Goal: Task Accomplishment & Management: Manage account settings

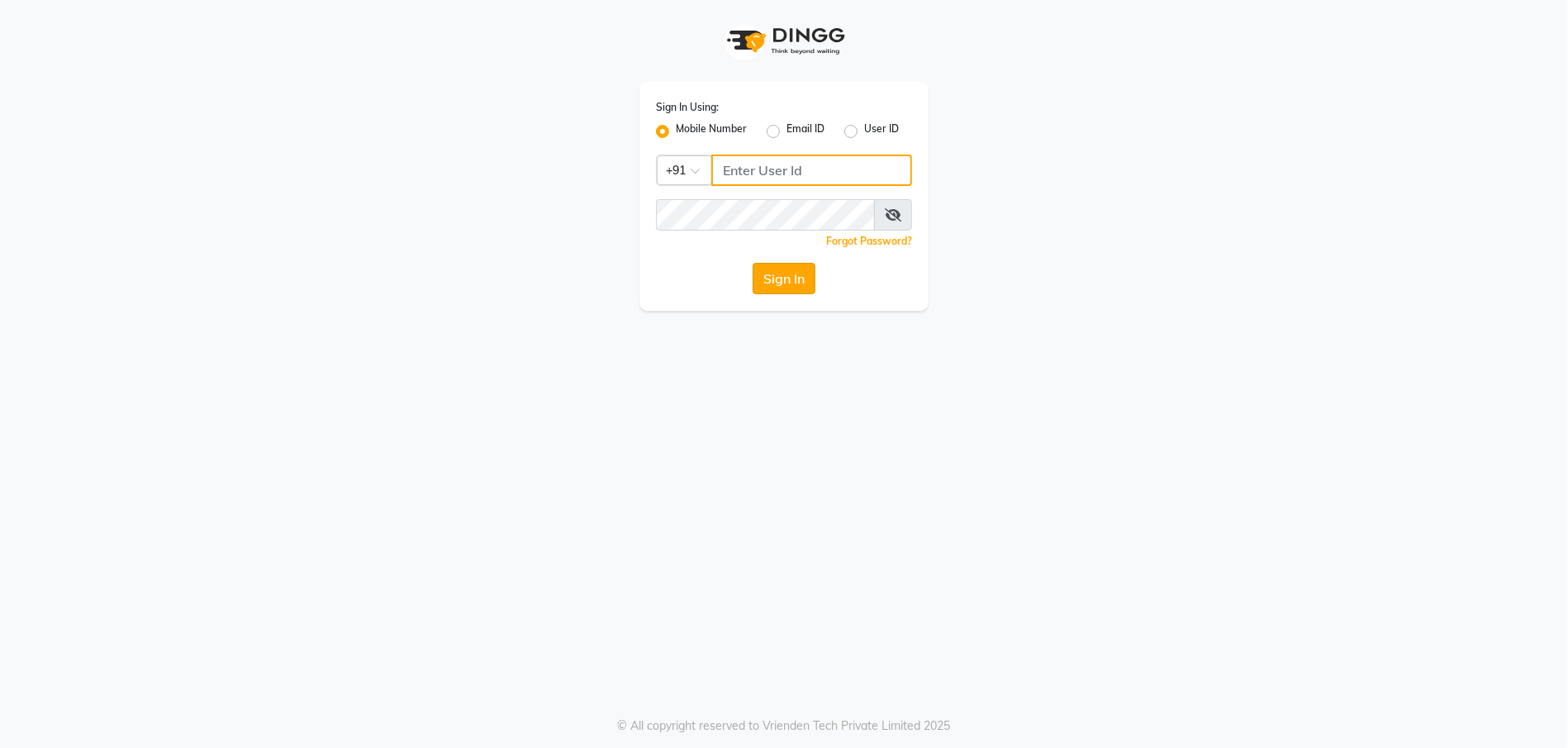
type input "9910222415"
click at [754, 282] on button "Sign In" at bounding box center [784, 278] width 62 height 31
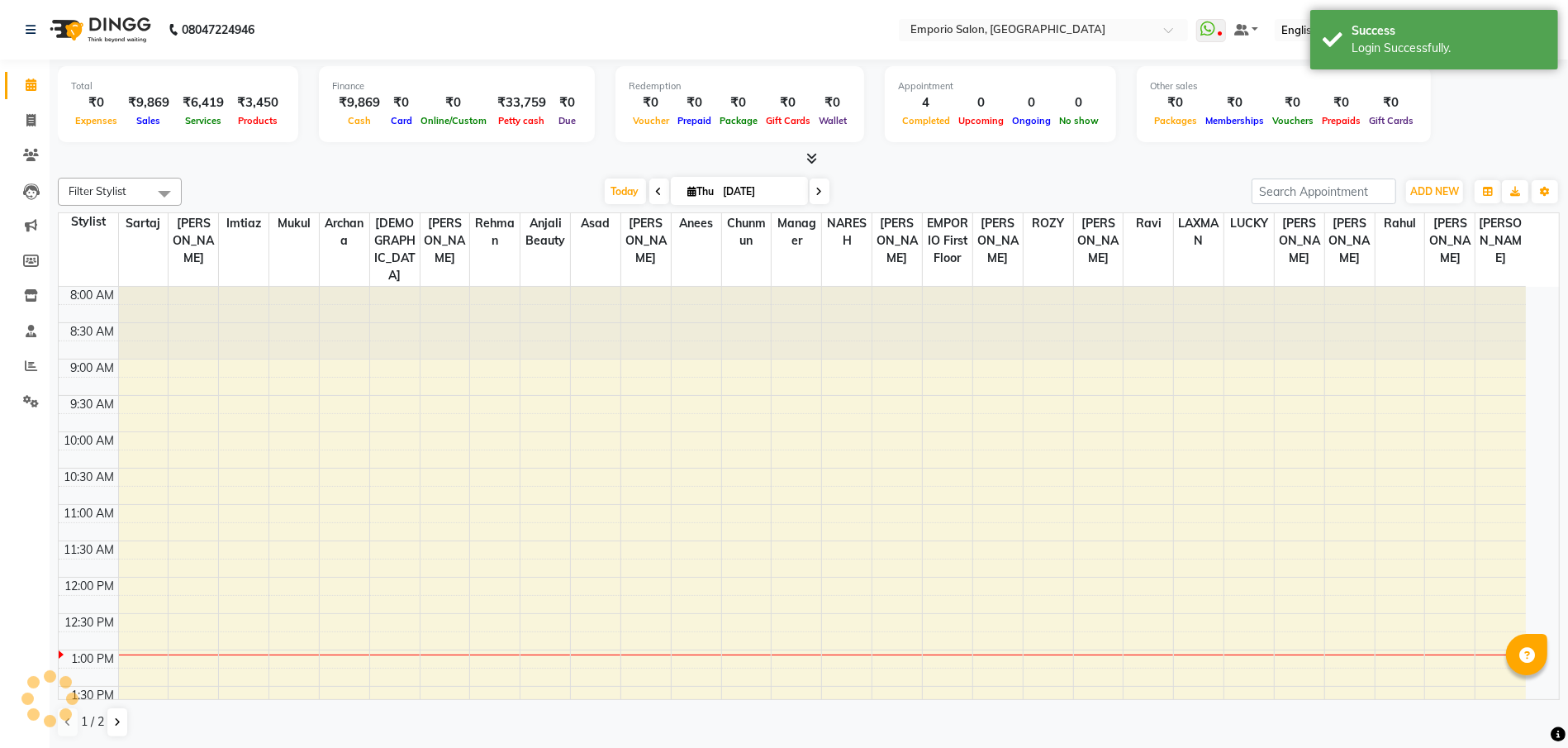
select select "en"
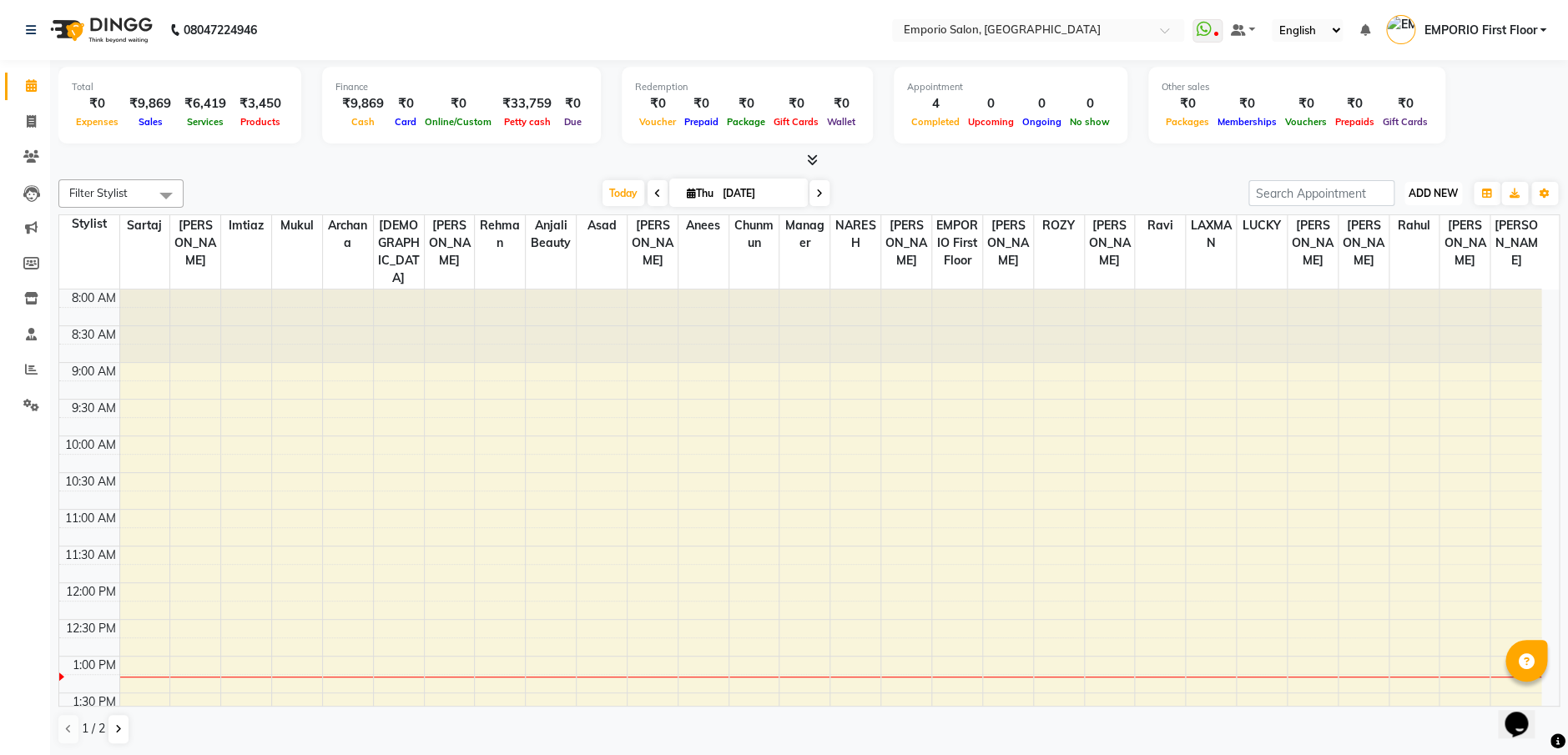
click at [1442, 195] on span "ADD NEW" at bounding box center [1433, 192] width 49 height 13
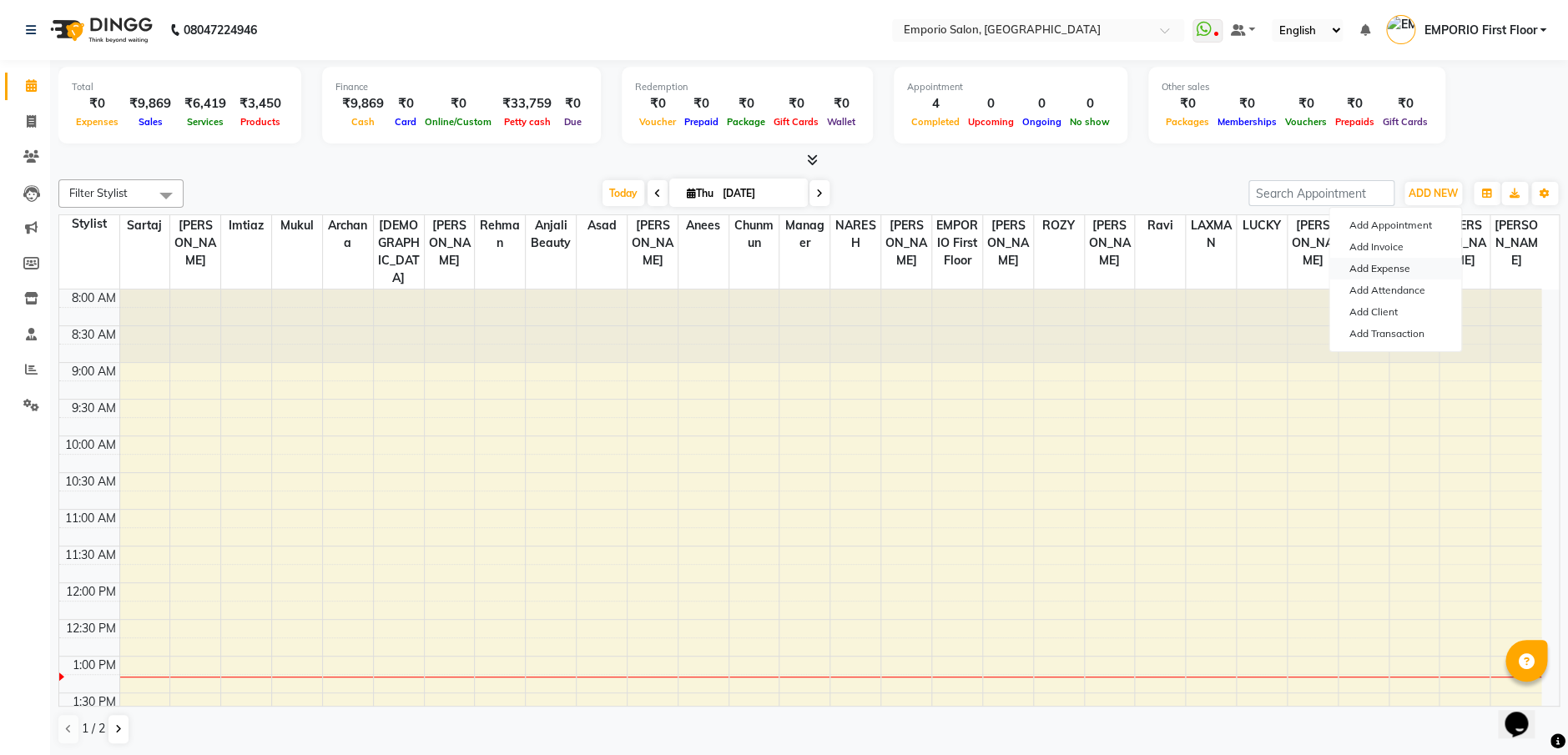
click at [1376, 265] on link "Add Expense" at bounding box center [1395, 268] width 132 height 22
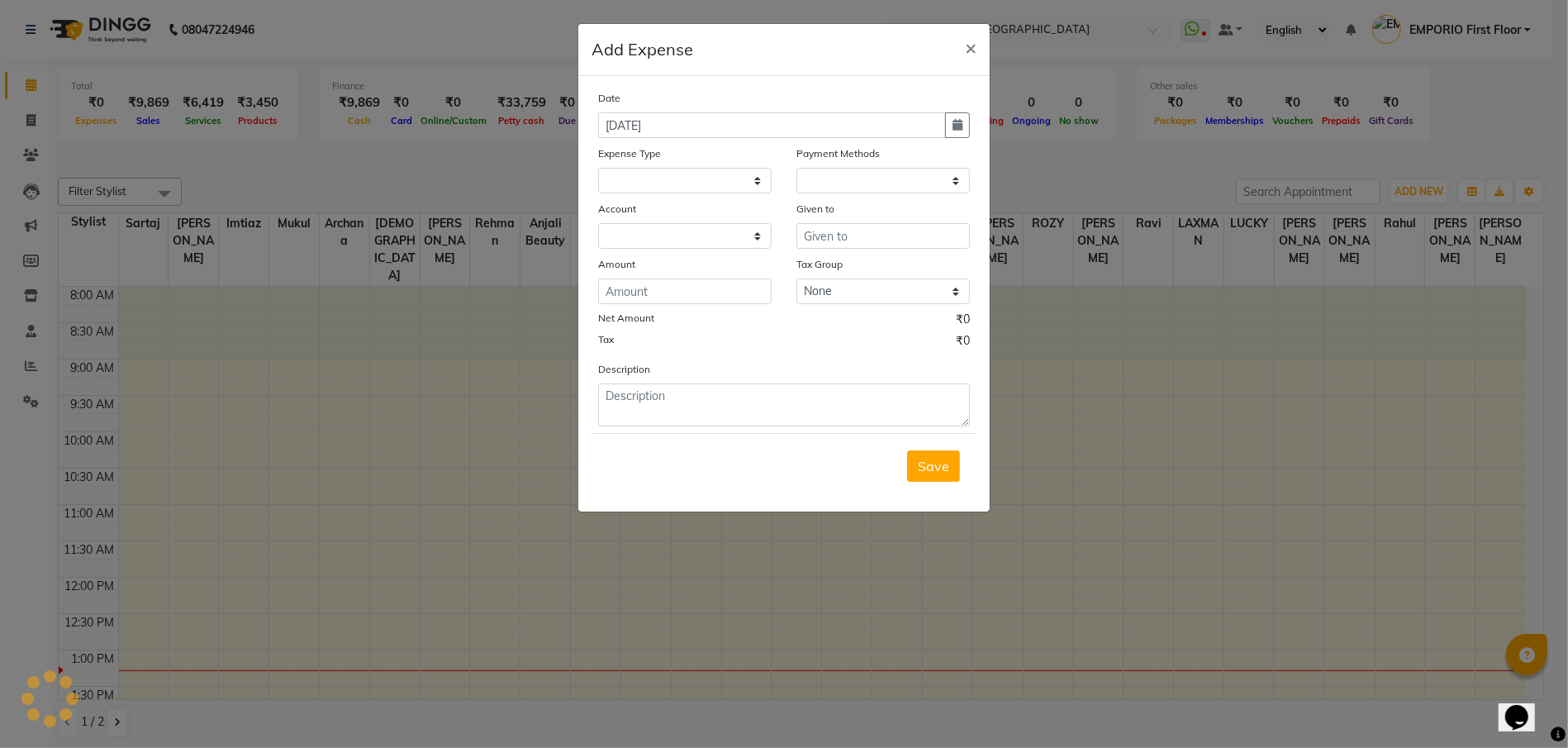
select select
select select "1"
select select "5330"
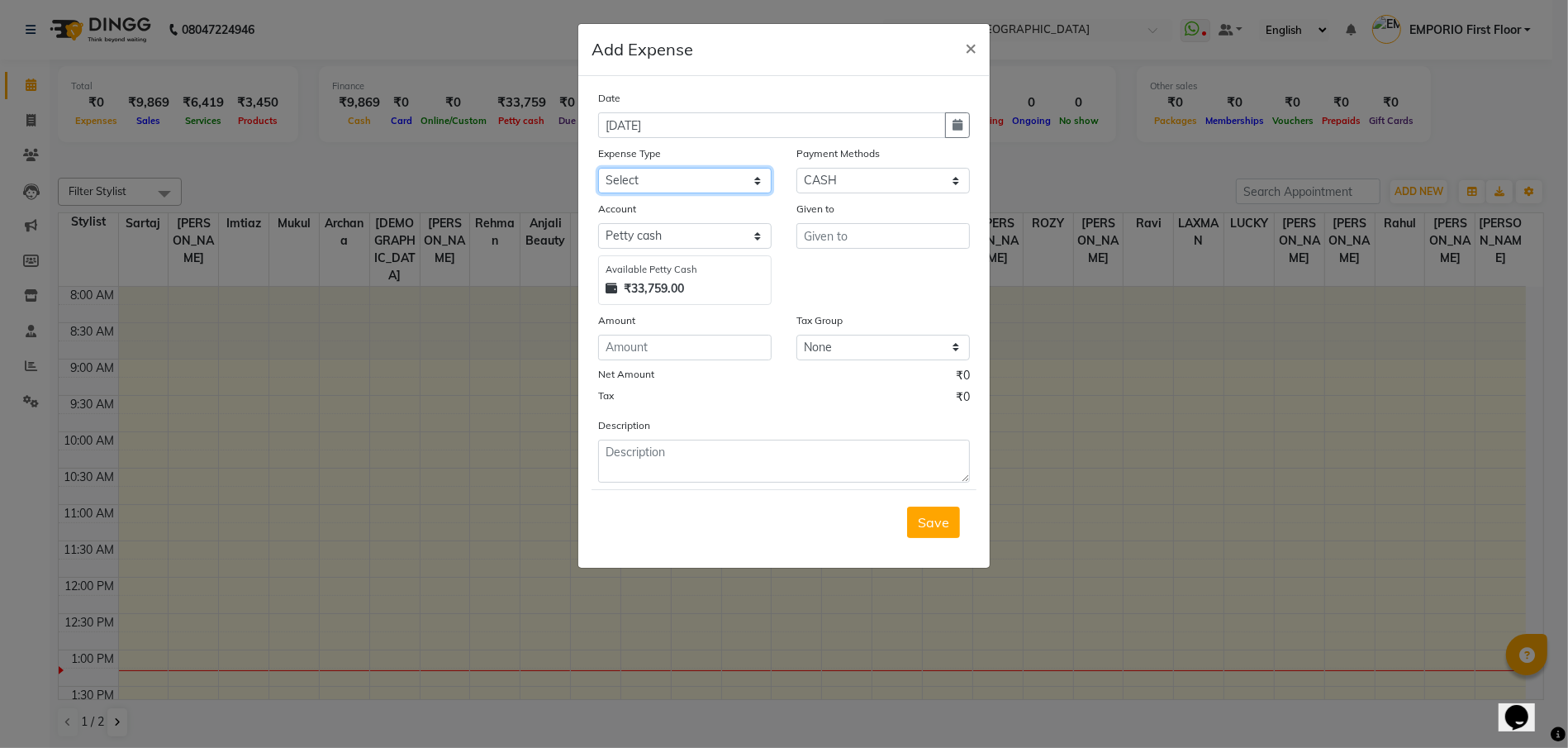
click at [700, 180] on select "Select Advance Salary Bank charges Car maintenance Cash transfer to bank Cash t…" at bounding box center [684, 181] width 174 height 25
select select "18"
click at [598, 168] on select "Select Advance Salary Bank charges Car maintenance Cash transfer to bank Cash t…" at bounding box center [684, 181] width 174 height 25
click at [691, 348] on input "number" at bounding box center [684, 348] width 174 height 25
type input "130"
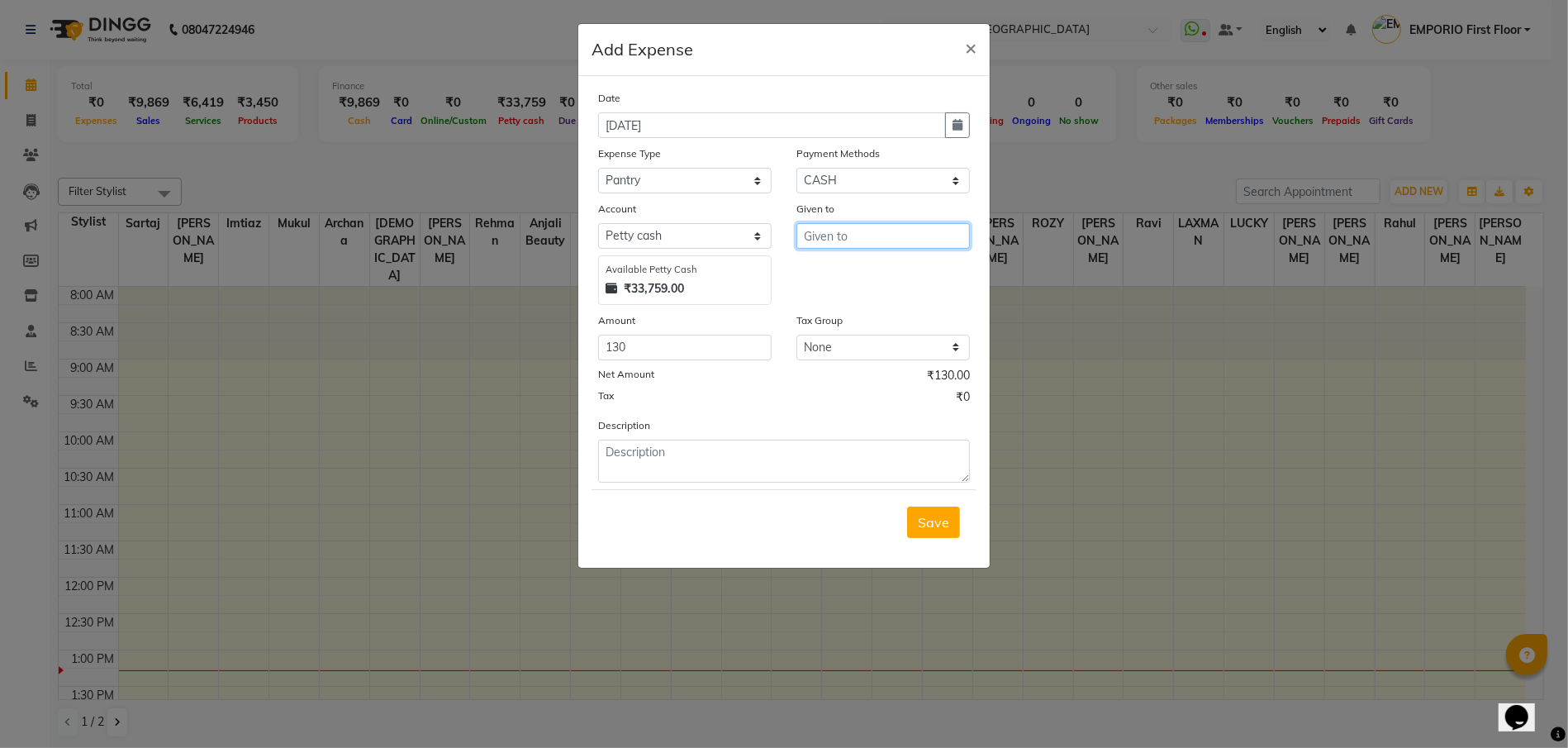
click at [879, 241] on input "text" at bounding box center [883, 235] width 174 height 25
click at [865, 262] on button "SAVITA" at bounding box center [862, 270] width 131 height 26
type input "SAVITA"
click at [657, 461] on textarea at bounding box center [783, 461] width 372 height 43
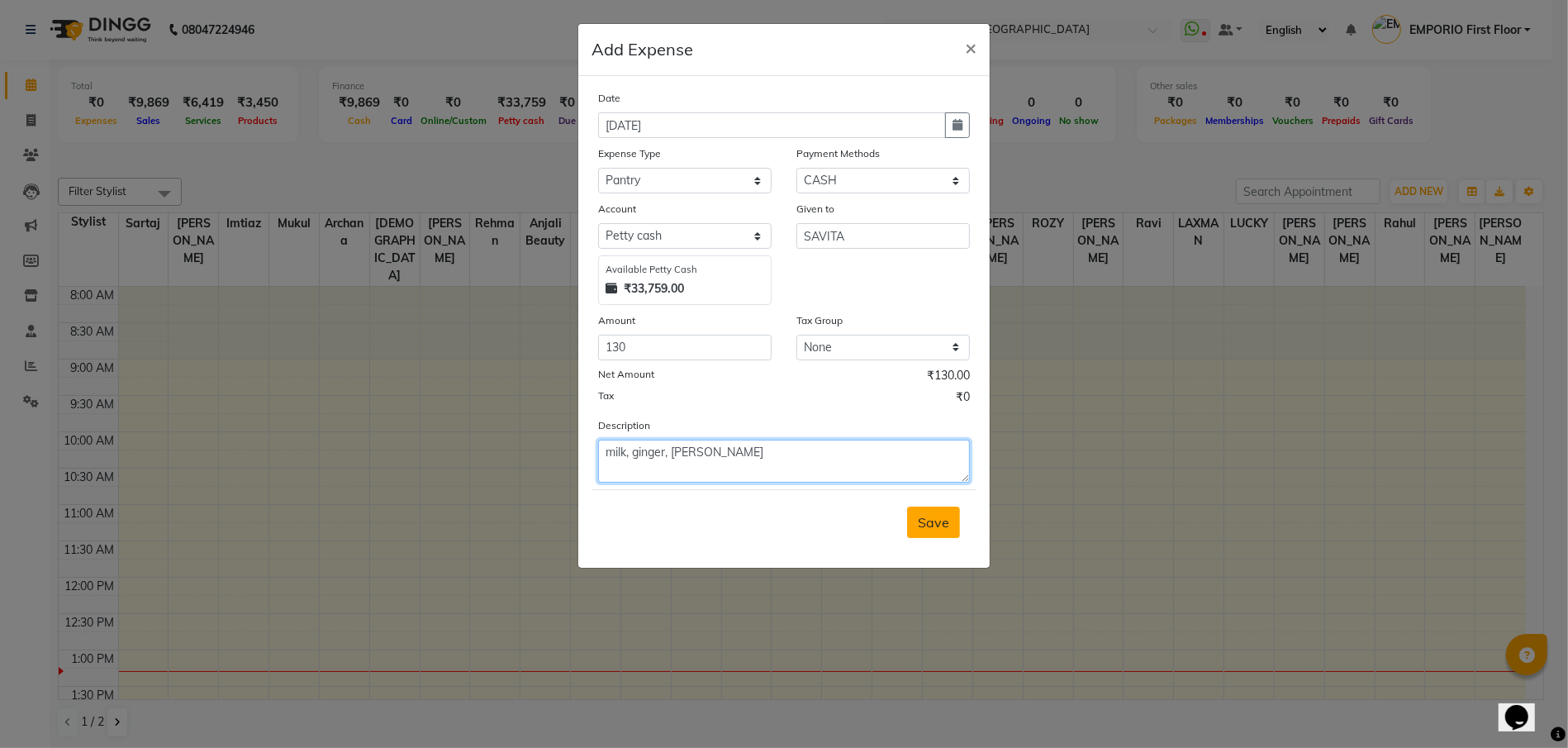
type textarea "milk, ginger, elaichi"
click at [942, 520] on span "Save" at bounding box center [933, 521] width 31 height 17
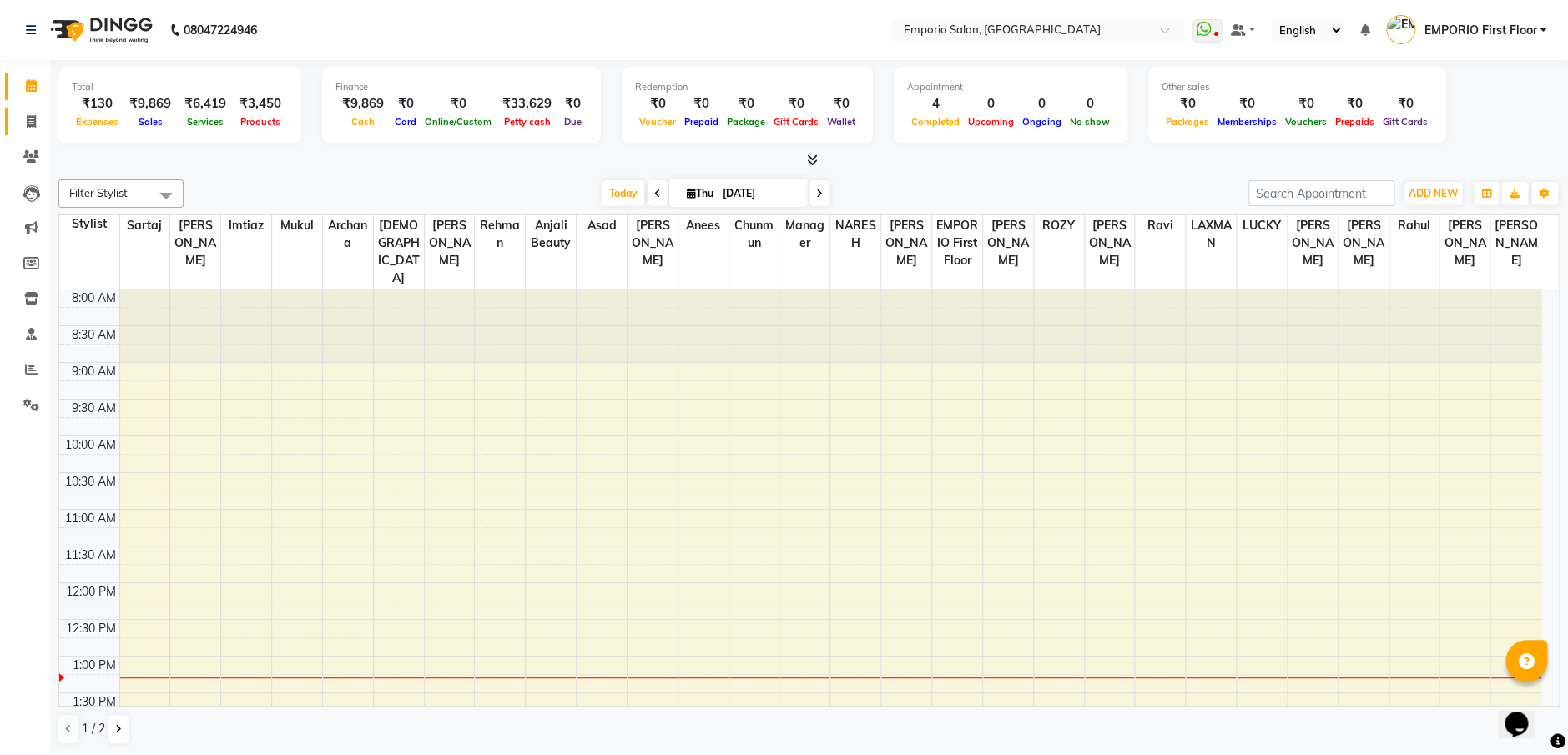
click at [36, 108] on link "Invoice" at bounding box center [25, 122] width 40 height 28
select select "service"
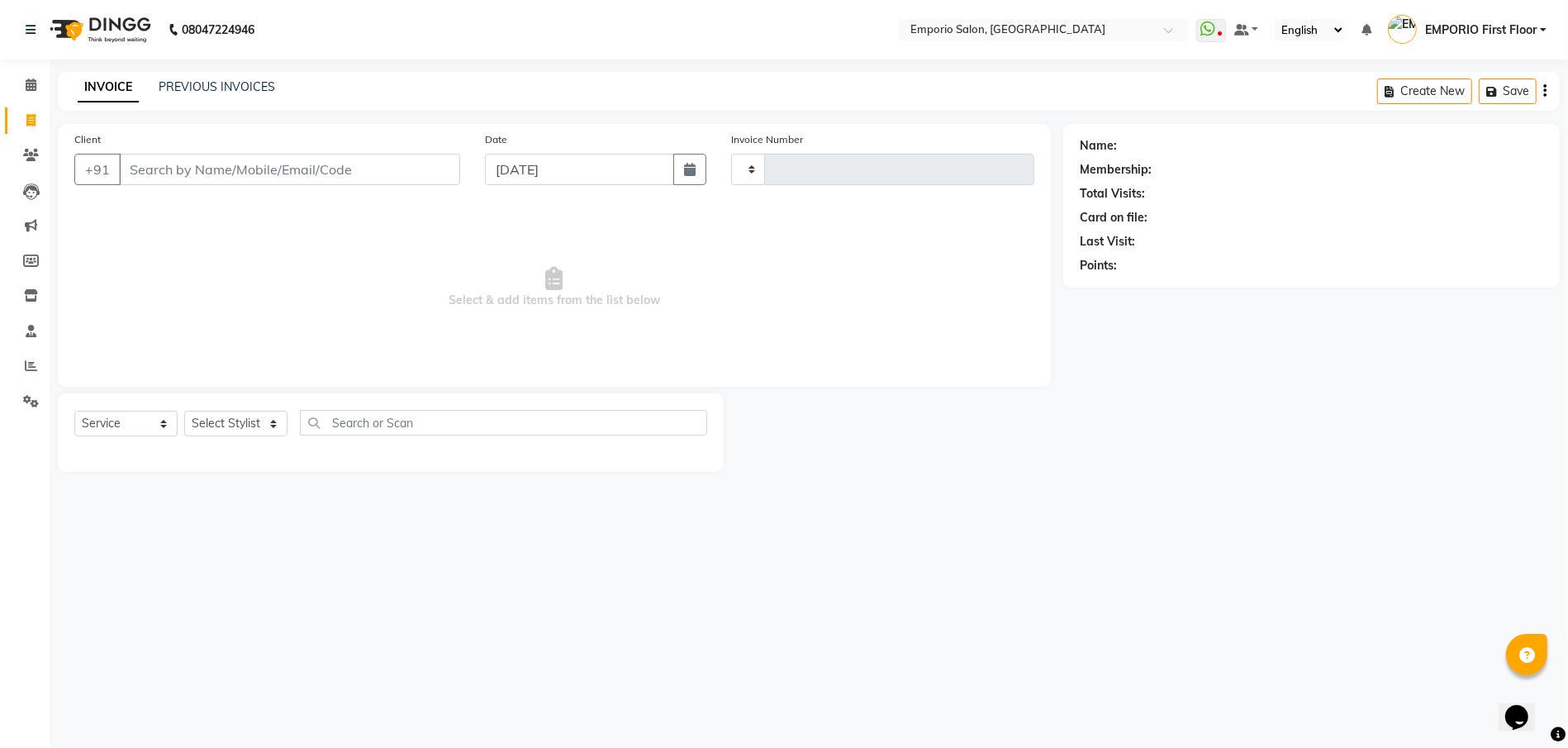
type input "4958"
select select "6332"
click at [176, 82] on link "PREVIOUS INVOICES" at bounding box center [216, 86] width 116 height 15
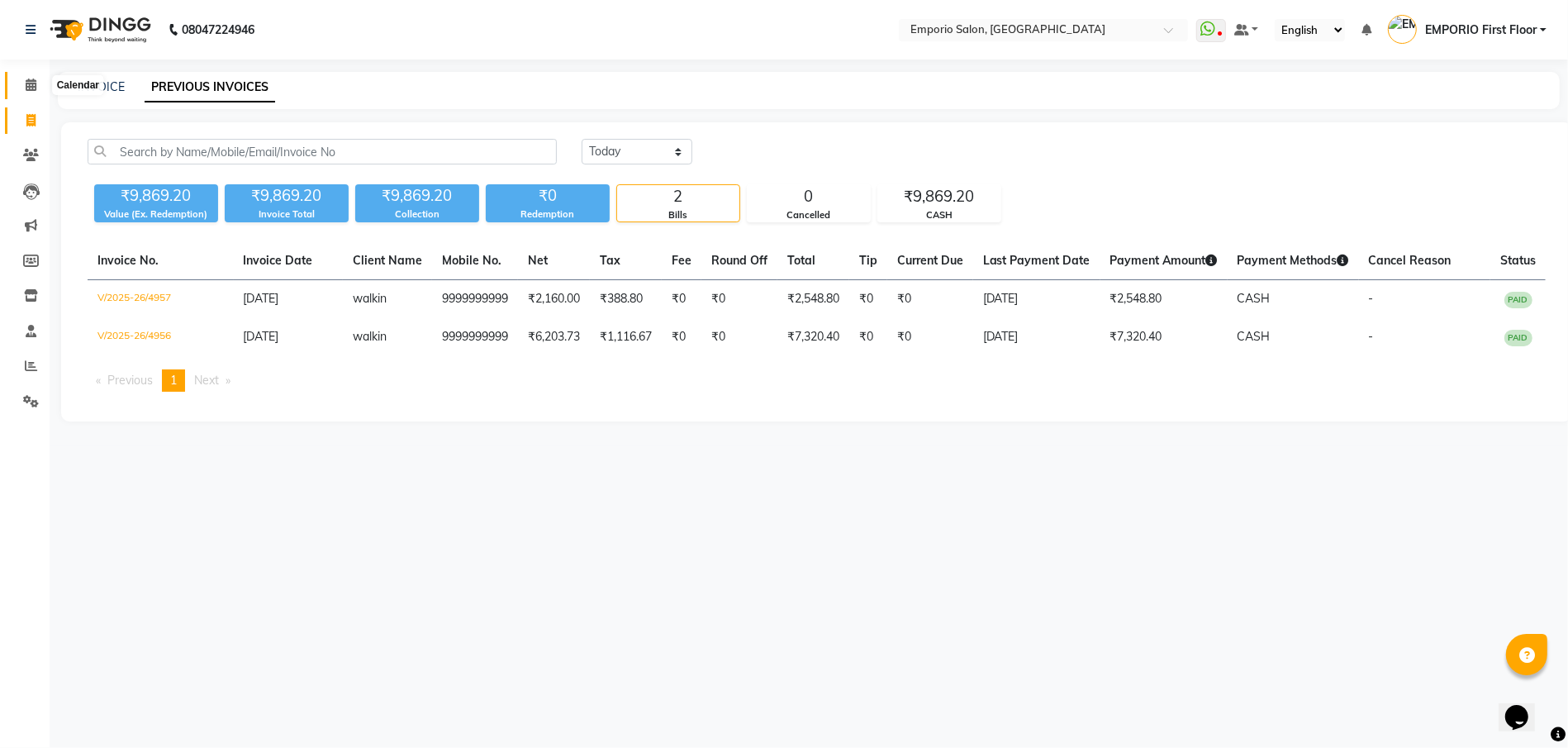
click at [19, 89] on span at bounding box center [31, 85] width 29 height 19
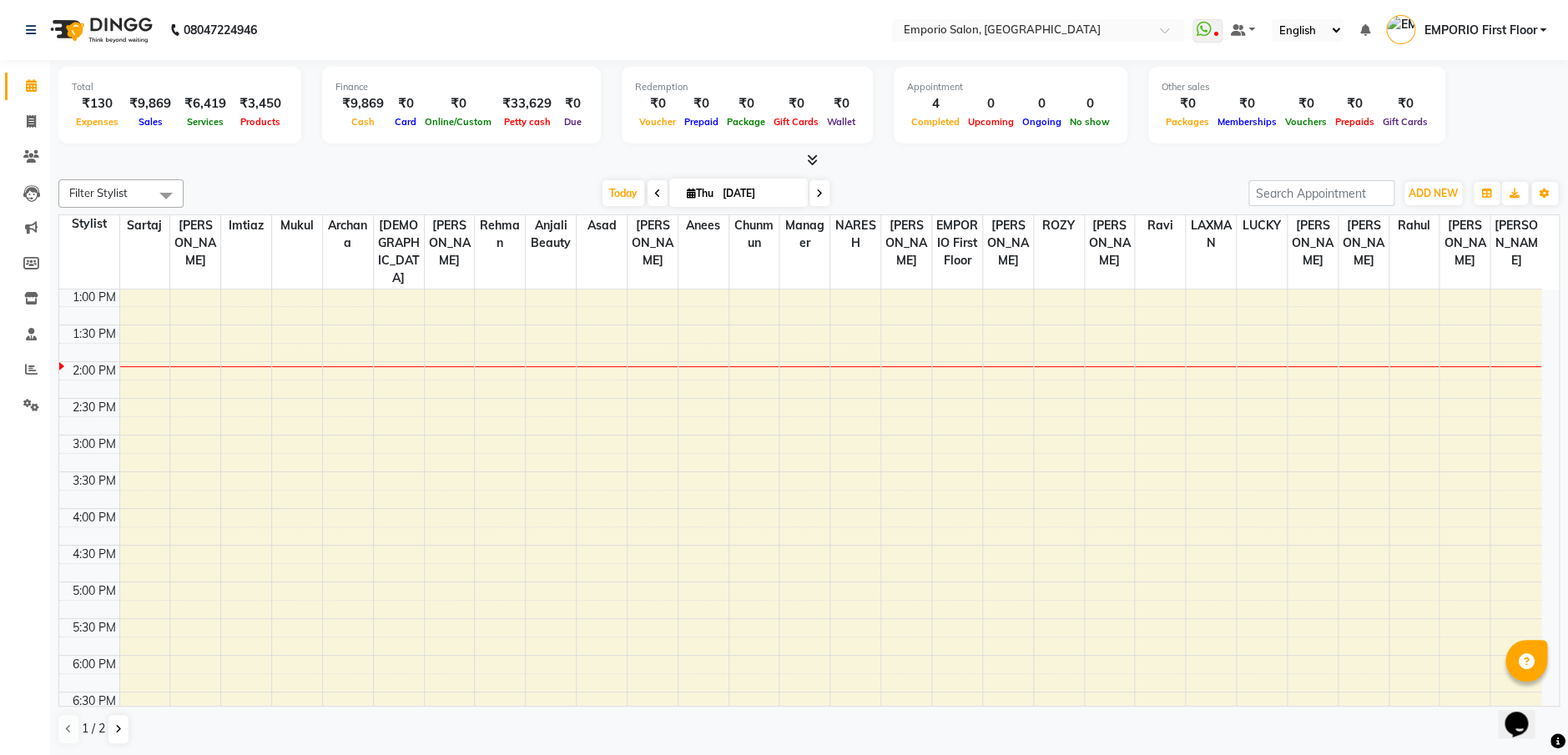
click at [628, 30] on nav "08047224946 Select Location × Emporio Salon, [GEOGRAPHIC_DATA] WhatsApp Status …" at bounding box center [784, 30] width 1568 height 60
drag, startPoint x: 31, startPoint y: 121, endPoint x: 40, endPoint y: 135, distance: 16.6
click at [31, 121] on icon at bounding box center [31, 121] width 9 height 13
select select "service"
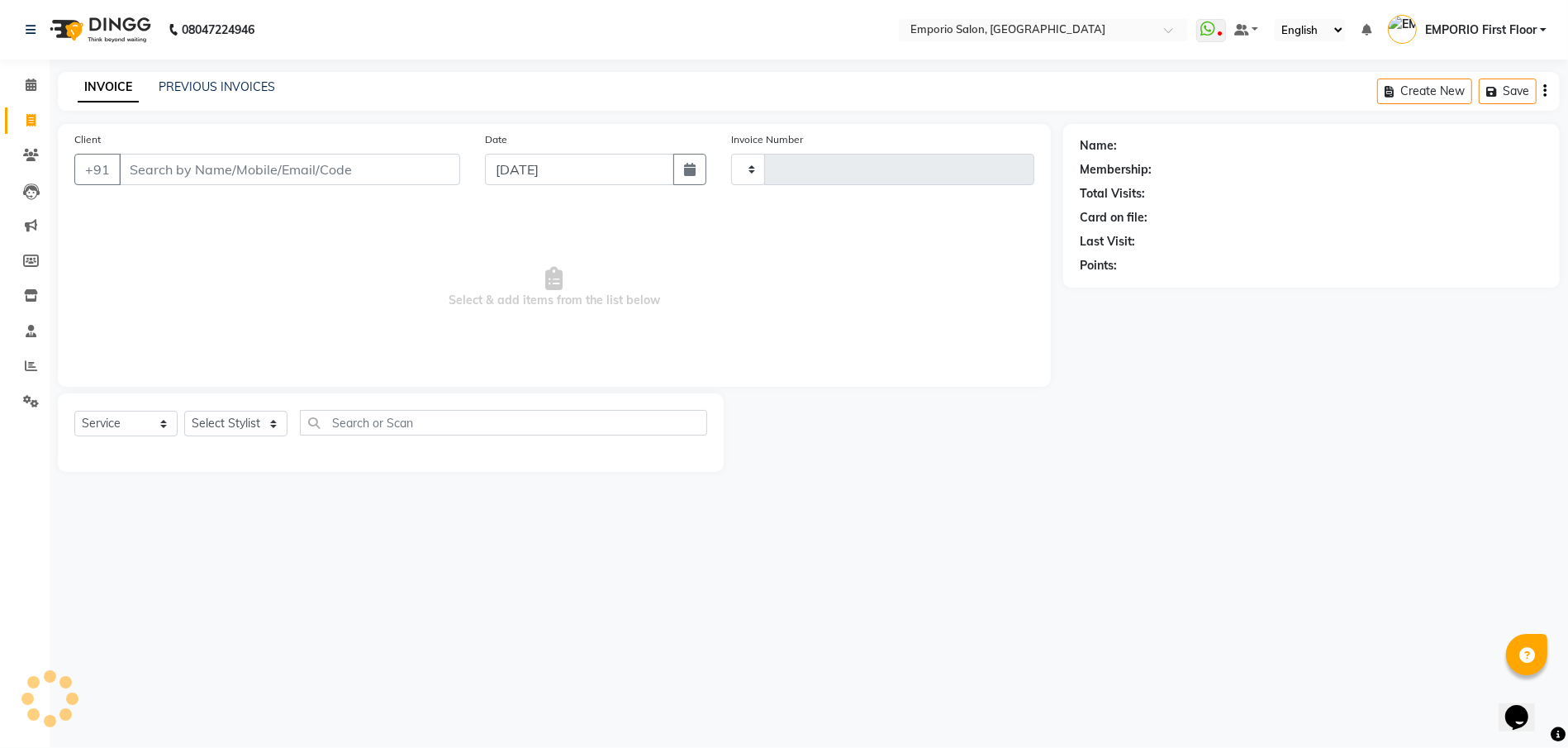
type input "4958"
select select "6332"
click at [337, 159] on input "Client" at bounding box center [289, 169] width 341 height 31
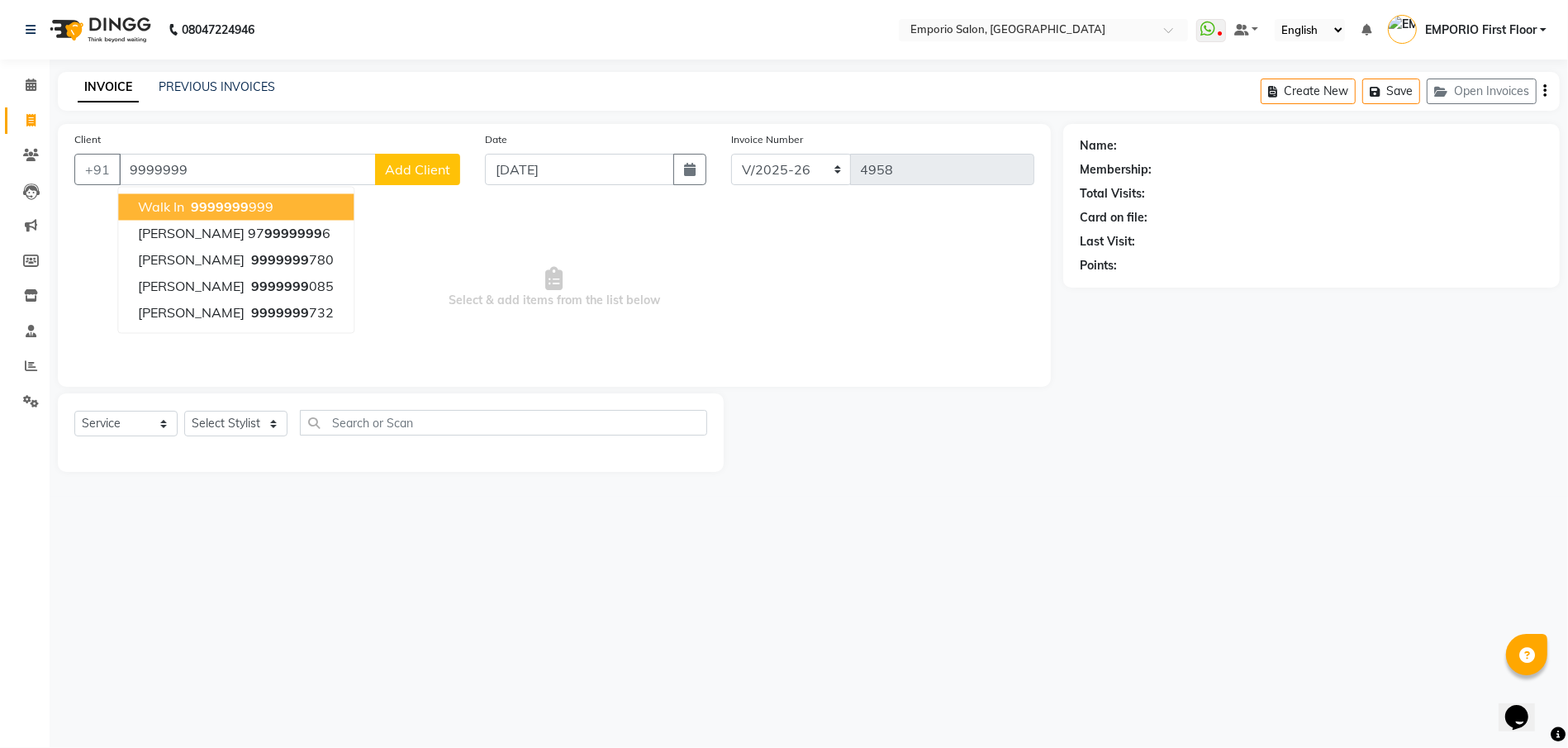
click at [230, 206] on span "9999999" at bounding box center [219, 207] width 58 height 17
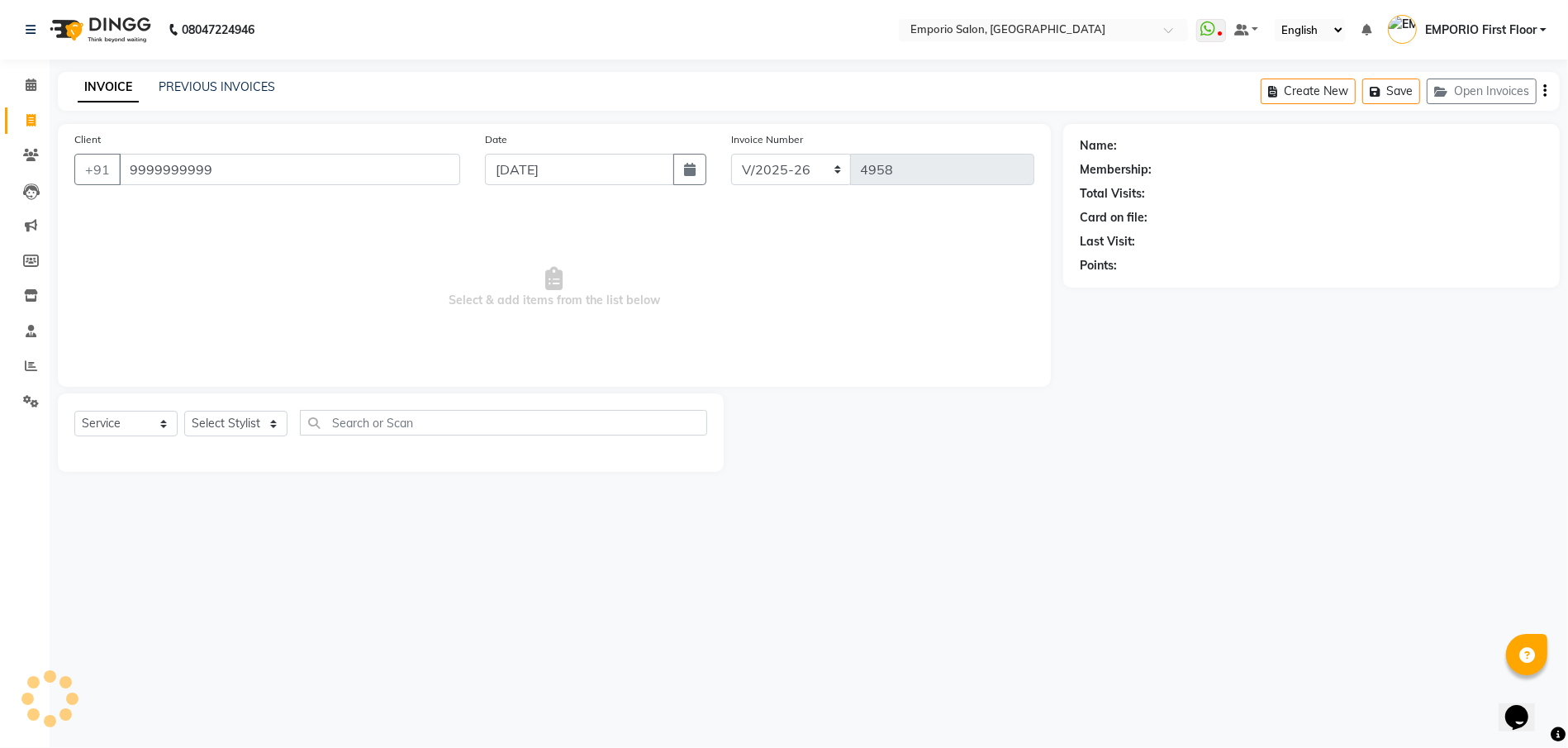
type input "9999999999"
click at [268, 427] on select "Select Stylist Anees Anjali beauty Archana Asad AYUSH chunmun EMPORIO First Flo…" at bounding box center [236, 423] width 103 height 25
select select "1: Object"
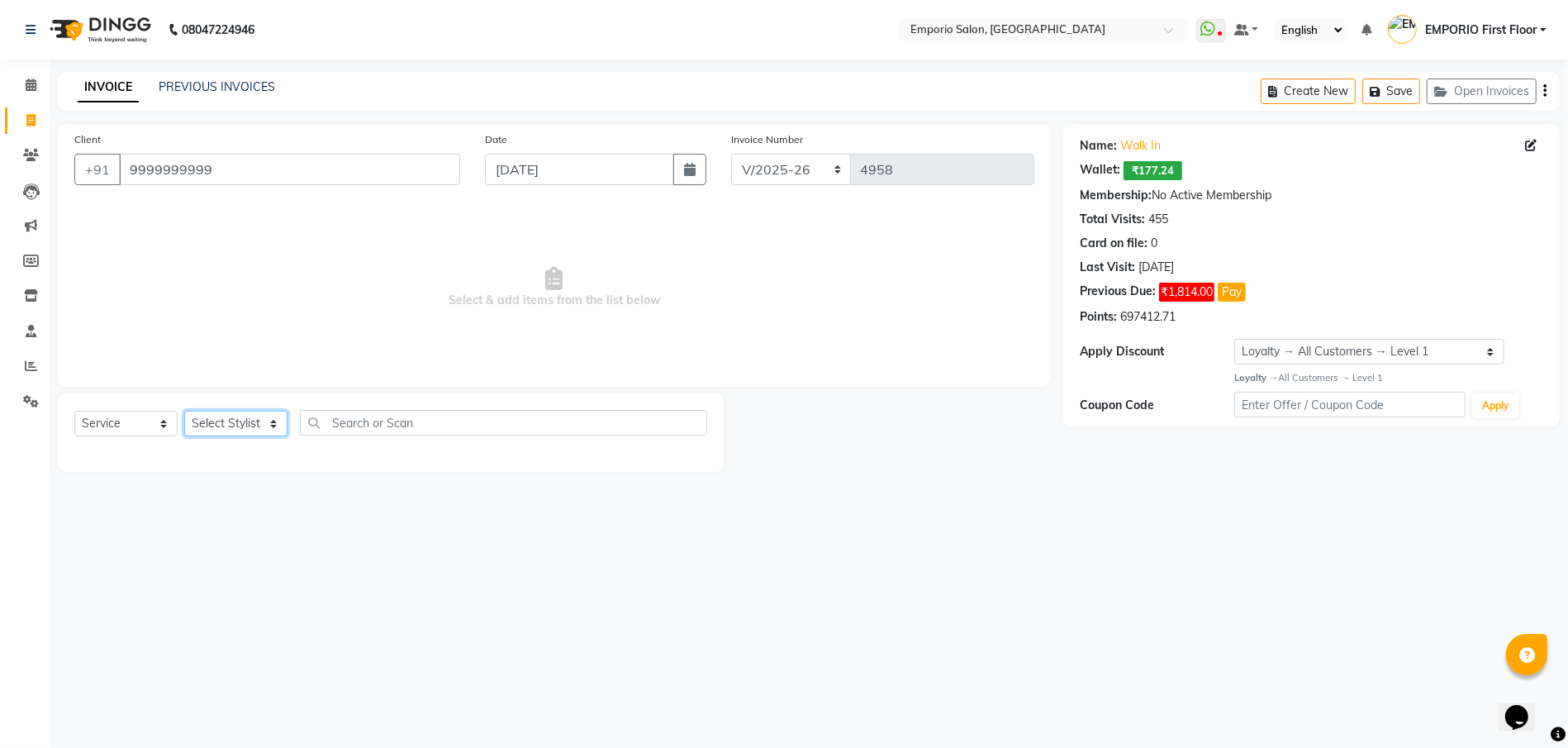
select select "47514"
click at [185, 410] on select "Select Stylist Anees Anjali beauty Archana Asad AYUSH chunmun EMPORIO First Flo…" at bounding box center [236, 423] width 103 height 25
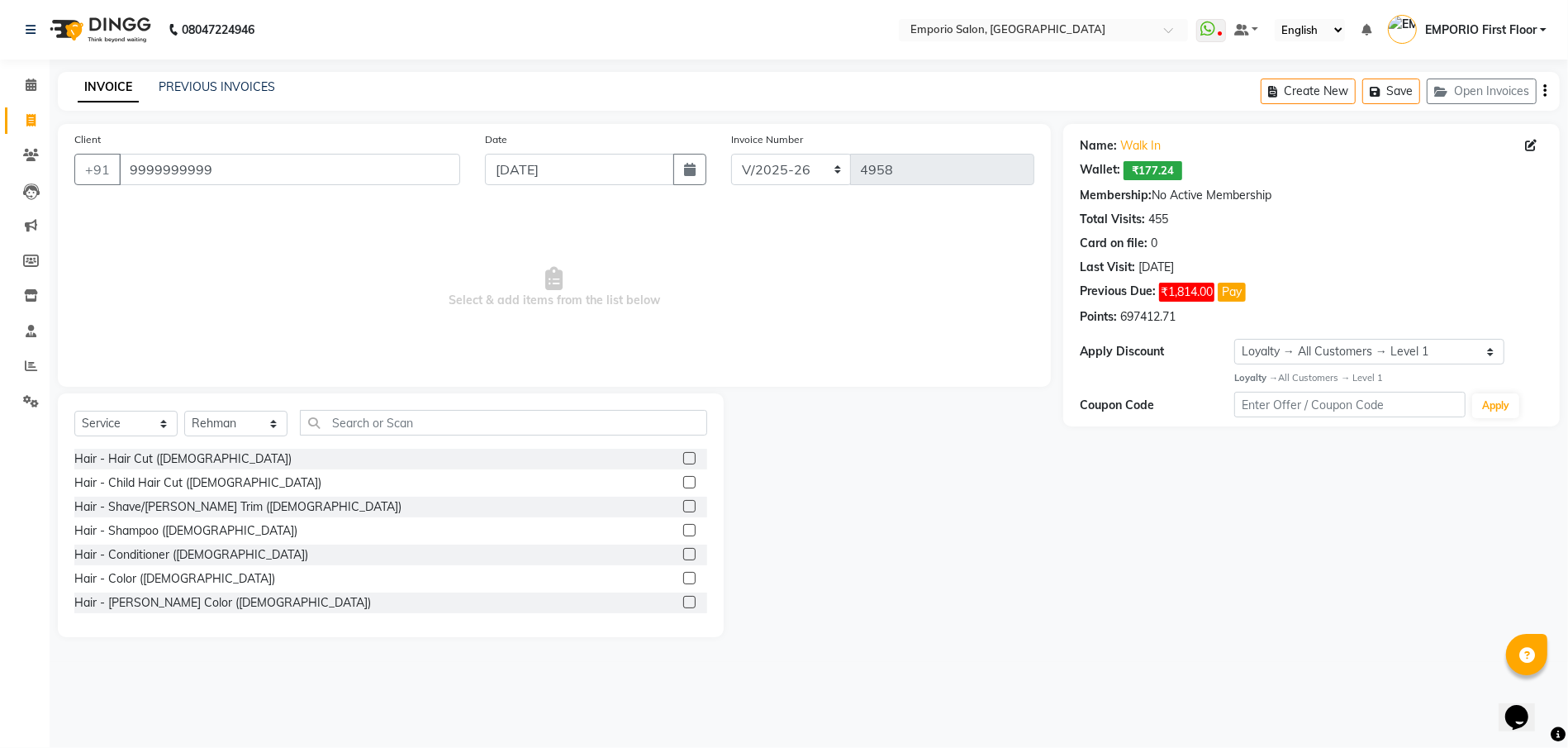
click at [683, 461] on label at bounding box center [689, 458] width 13 height 13
click at [683, 461] on input "checkbox" at bounding box center [688, 458] width 11 height 11
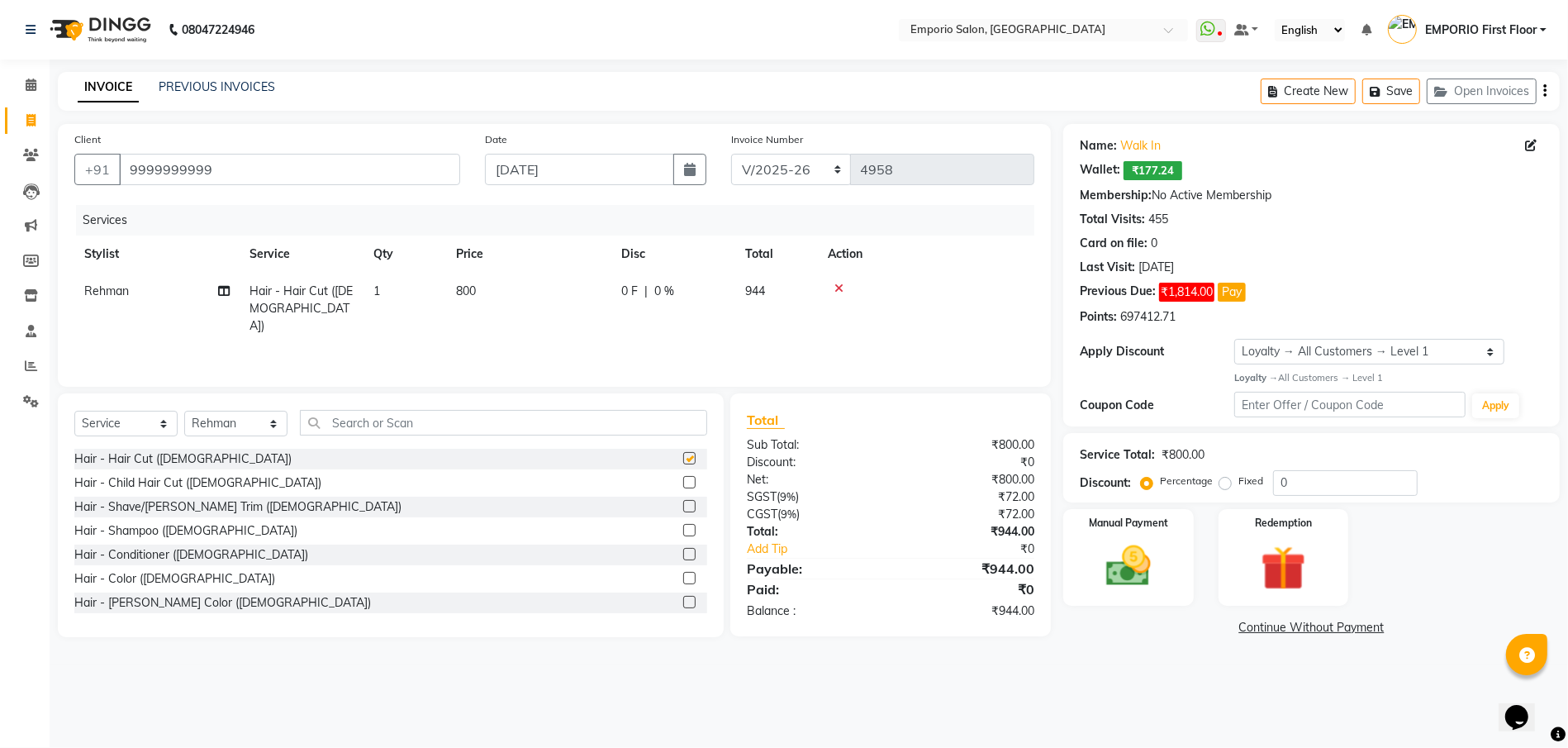
checkbox input "false"
click at [26, 89] on icon at bounding box center [30, 84] width 11 height 13
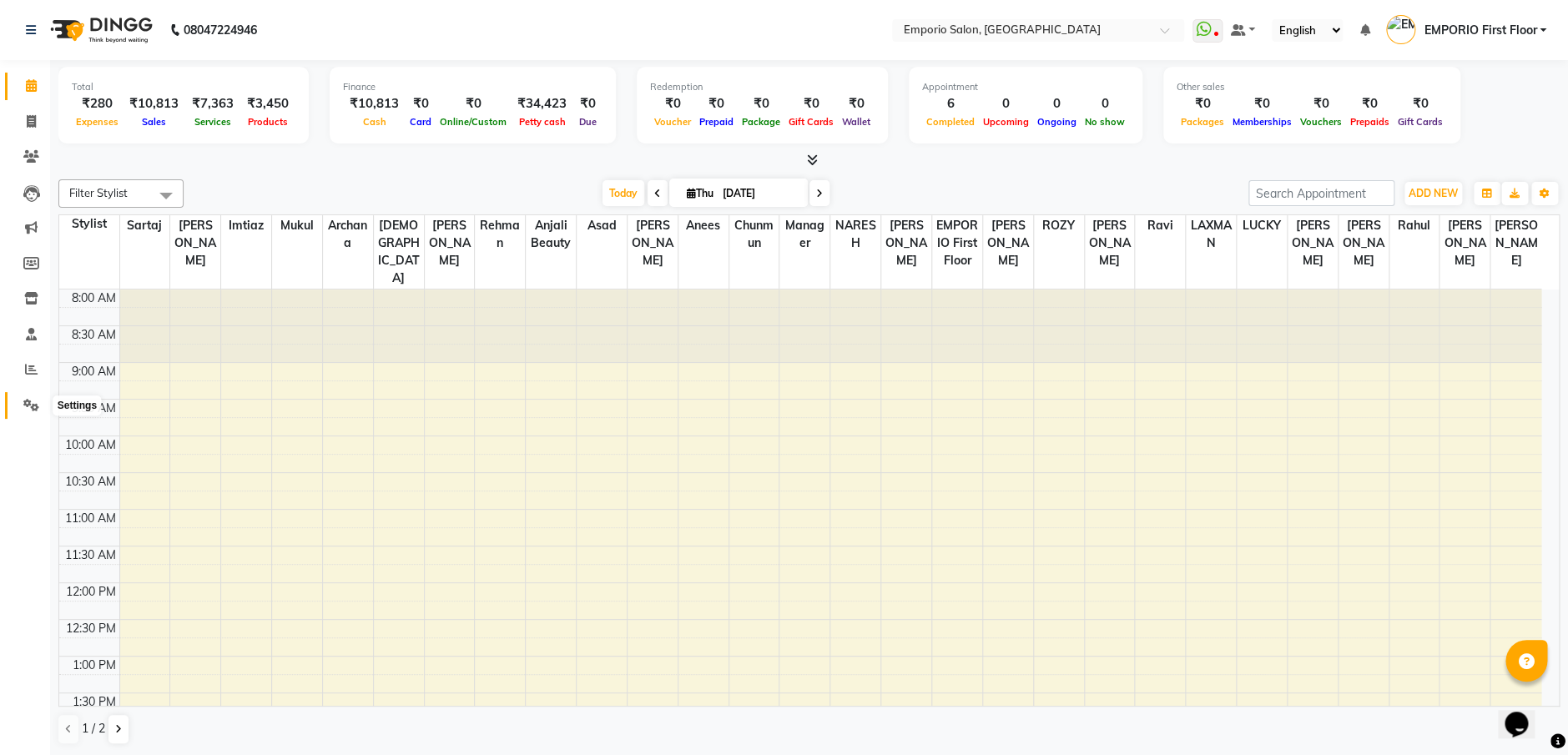
click at [28, 398] on icon at bounding box center [32, 404] width 16 height 13
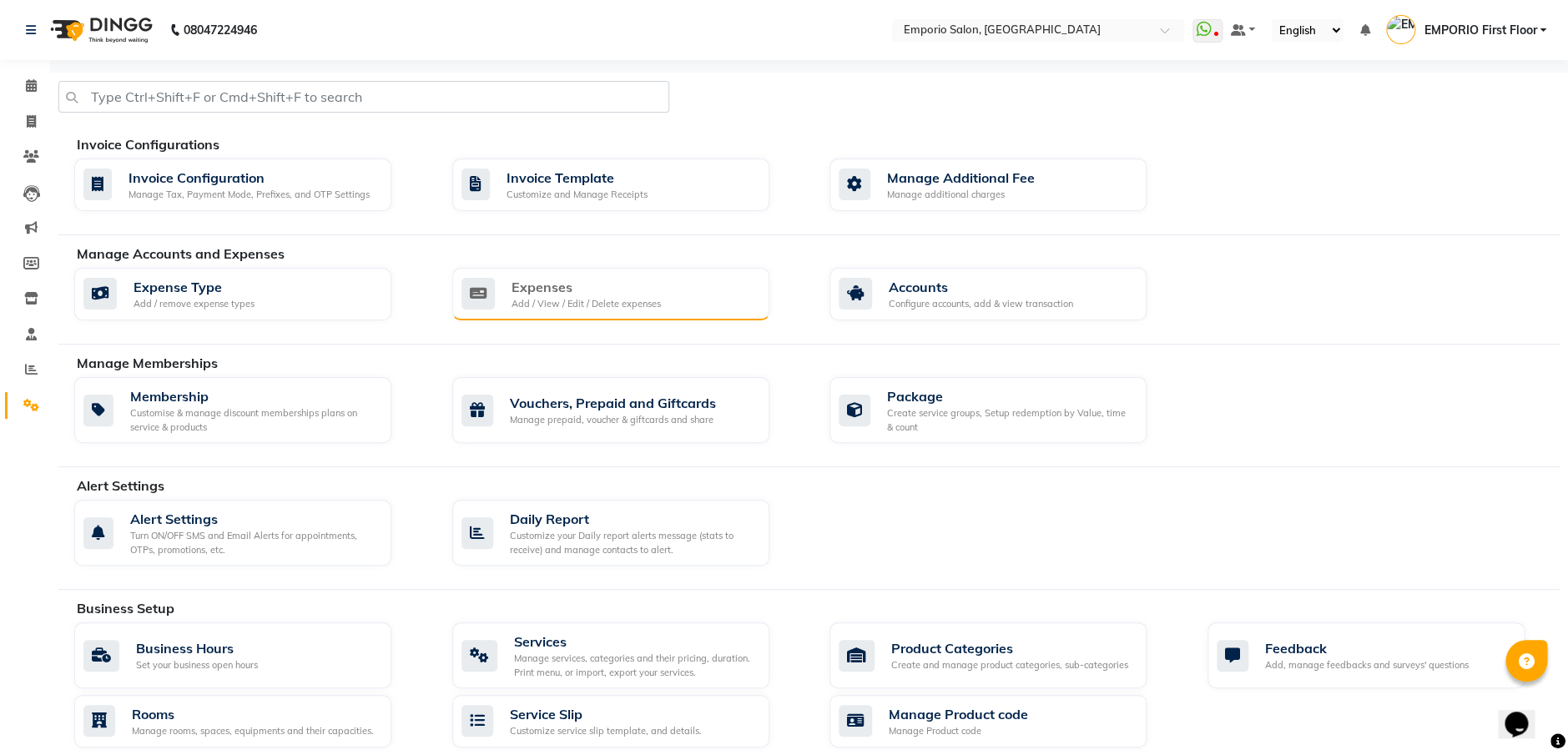
click at [544, 290] on div "Expenses" at bounding box center [586, 287] width 149 height 20
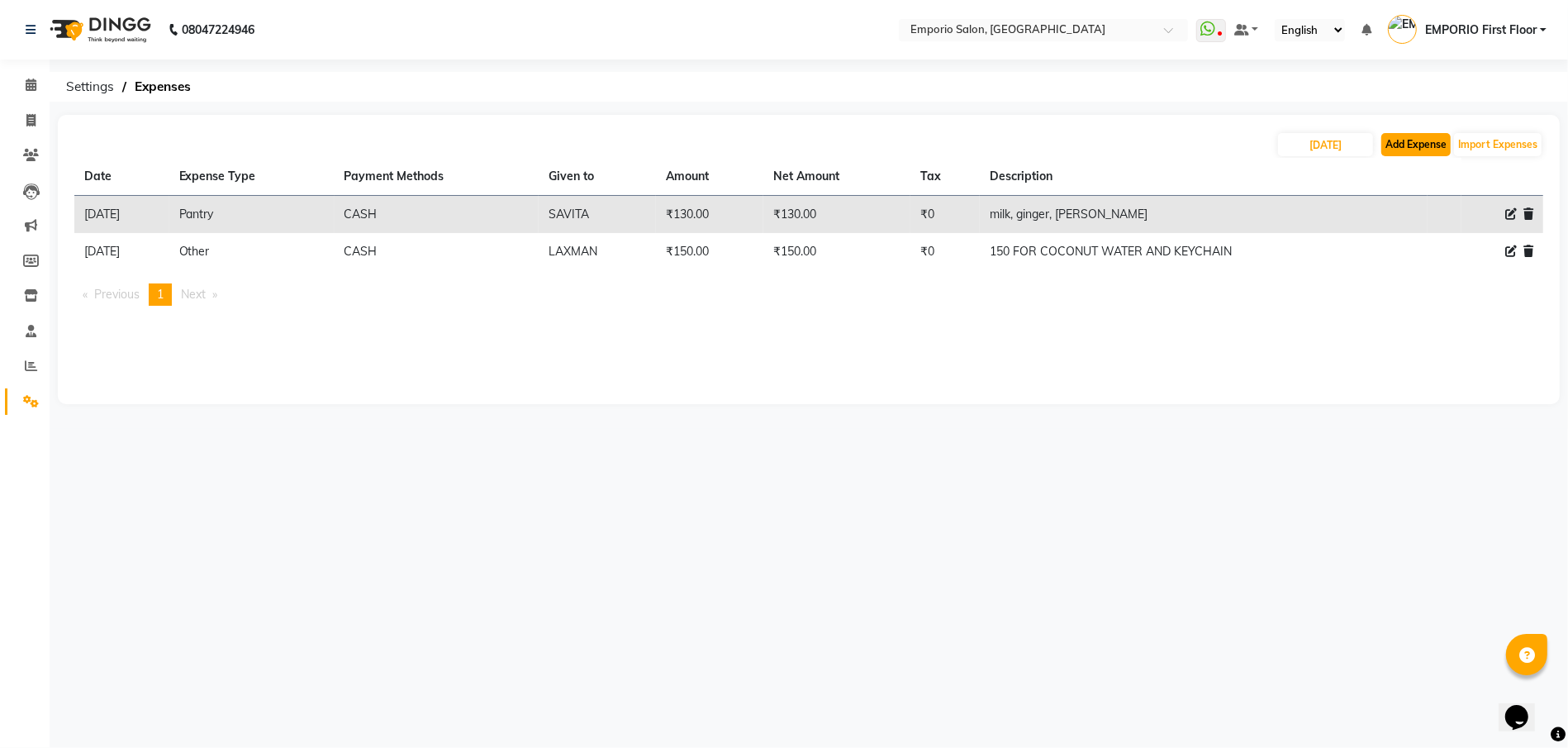
click at [1428, 147] on button "Add Expense" at bounding box center [1415, 145] width 69 height 23
select select "1"
select select "5330"
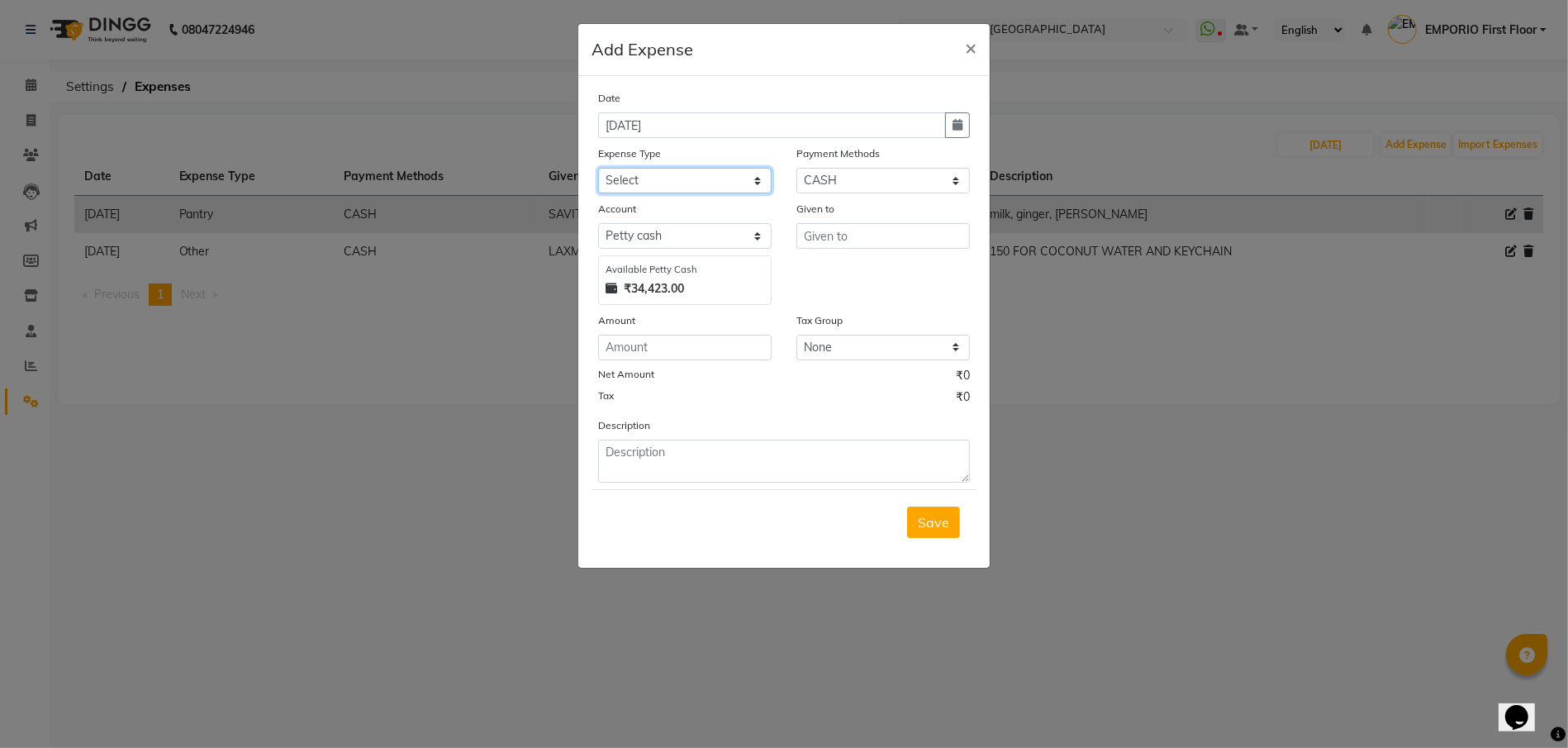
click at [759, 180] on select "Select Advance Salary Bank charges Car maintenance Cash transfer to bank Cash t…" at bounding box center [684, 181] width 174 height 25
select select "25"
click at [598, 168] on select "Select Advance Salary Bank charges Car maintenance Cash transfer to bank Cash t…" at bounding box center [684, 181] width 174 height 25
click at [834, 234] on input "text" at bounding box center [883, 235] width 174 height 25
type input "ashish"
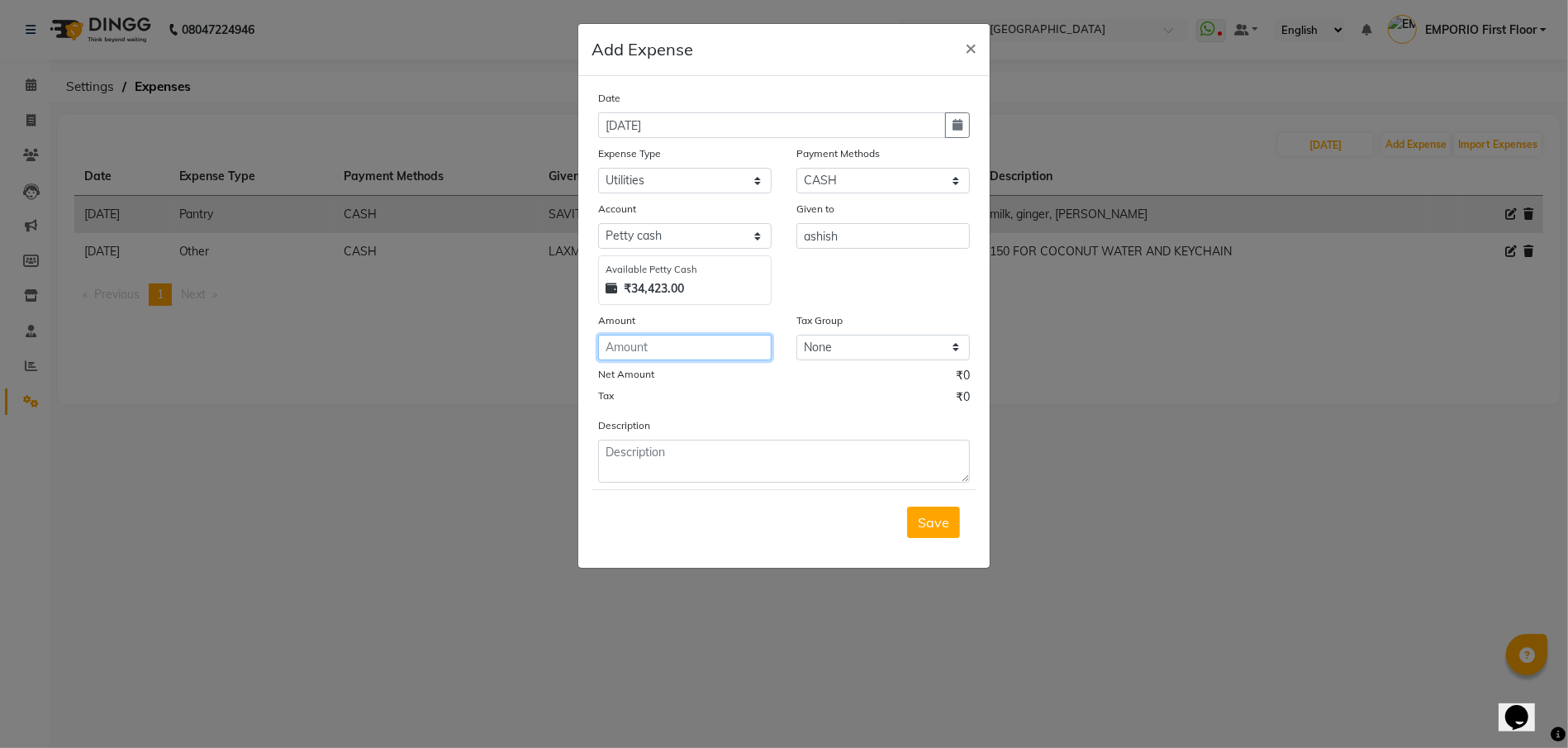
click at [625, 347] on input "number" at bounding box center [684, 348] width 174 height 25
type input "1350"
click at [650, 458] on textarea at bounding box center [783, 461] width 372 height 43
type textarea "induction"
click at [943, 522] on span "Save" at bounding box center [933, 521] width 31 height 17
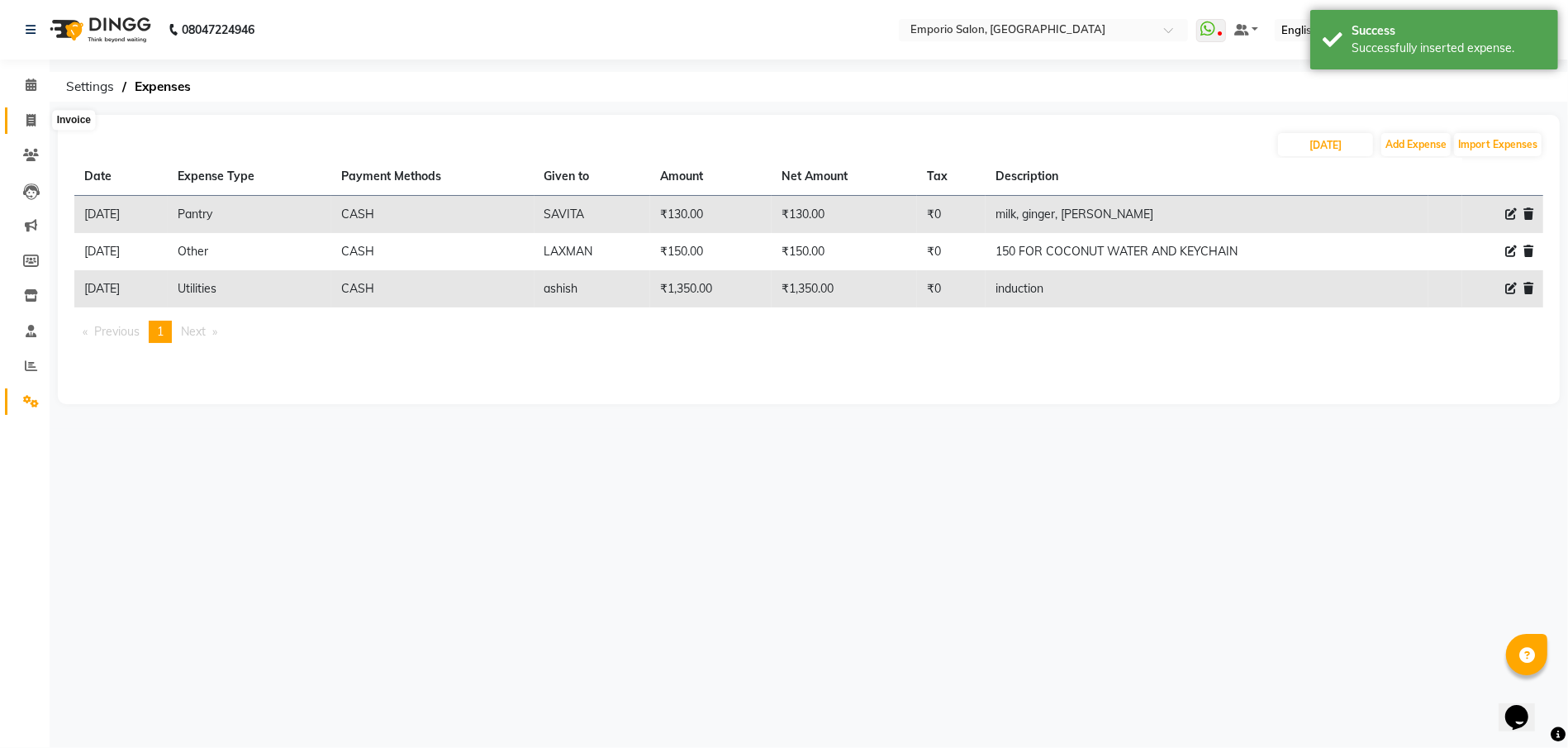
click at [24, 117] on span at bounding box center [31, 120] width 29 height 19
select select "service"
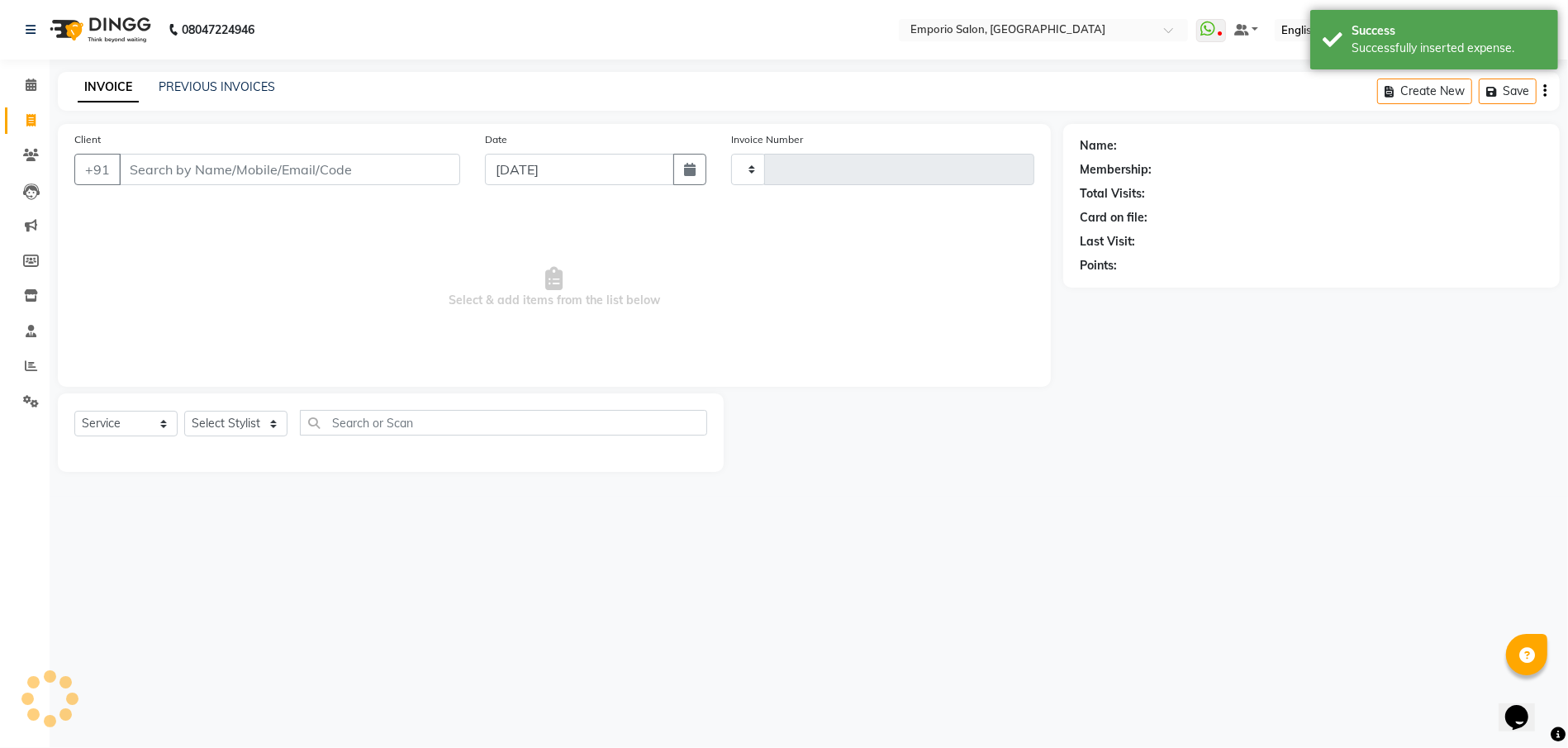
type input "4960"
select select "6332"
click at [35, 86] on icon at bounding box center [30, 84] width 11 height 13
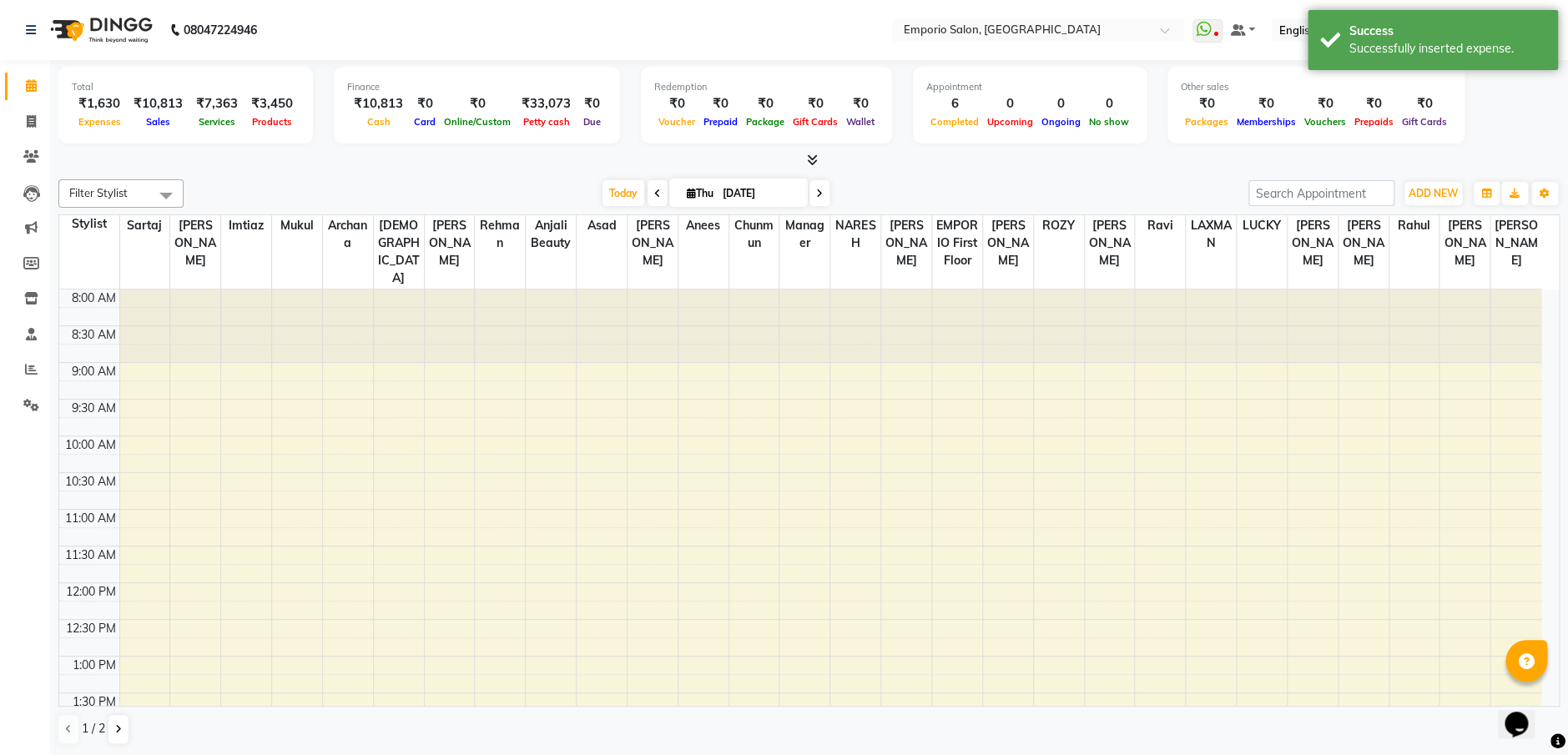
scroll to position [441, 0]
